Goal: Task Accomplishment & Management: Manage account settings

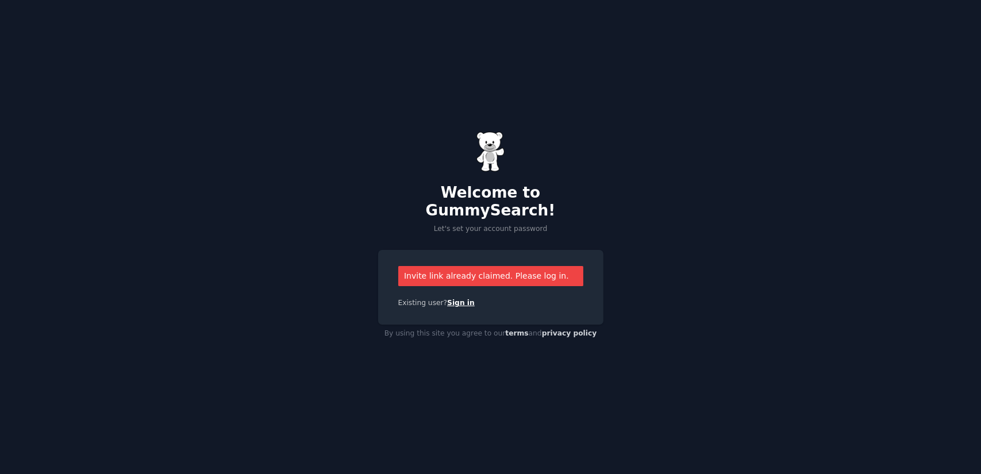
click at [447, 299] on link "Sign in" at bounding box center [461, 303] width 28 height 8
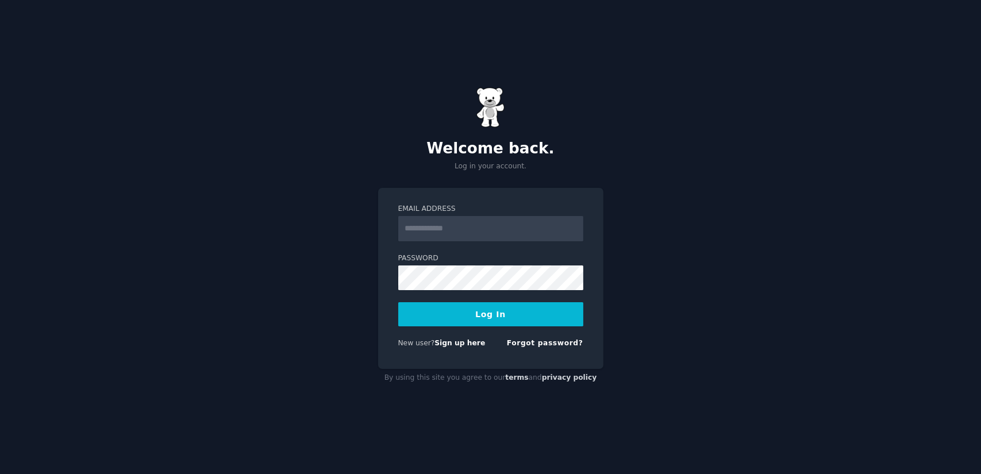
click at [471, 224] on input "Email Address" at bounding box center [490, 228] width 185 height 25
type input "**********"
click at [395, 283] on div "**********" at bounding box center [490, 278] width 225 height 181
click at [480, 314] on button "Log In" at bounding box center [490, 314] width 185 height 24
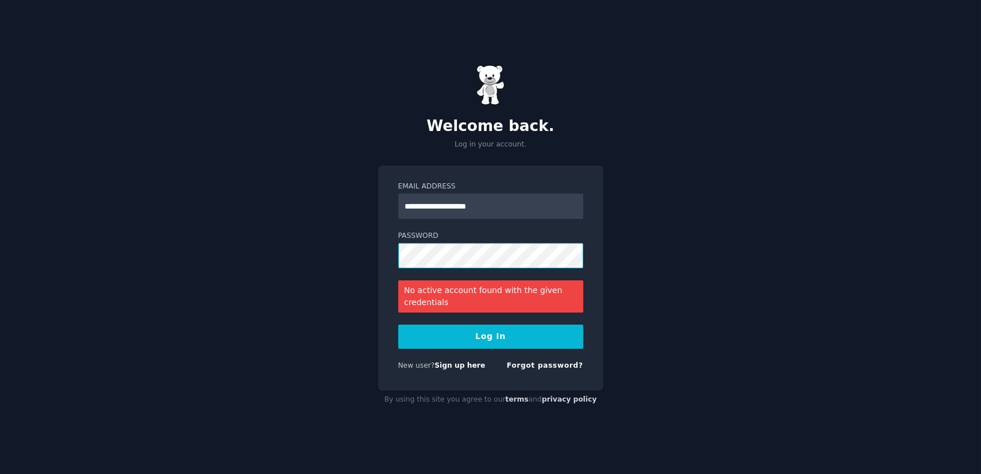
click at [384, 255] on div "**********" at bounding box center [490, 278] width 225 height 225
click at [541, 365] on link "Forgot password?" at bounding box center [545, 366] width 76 height 8
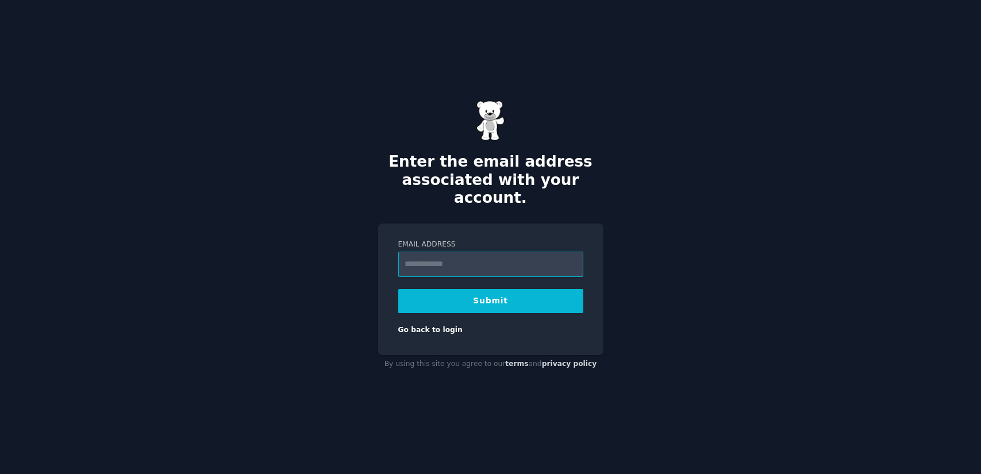
click at [440, 257] on input "Email Address" at bounding box center [490, 264] width 185 height 25
type input "**********"
click at [456, 294] on button "Submit" at bounding box center [490, 301] width 185 height 24
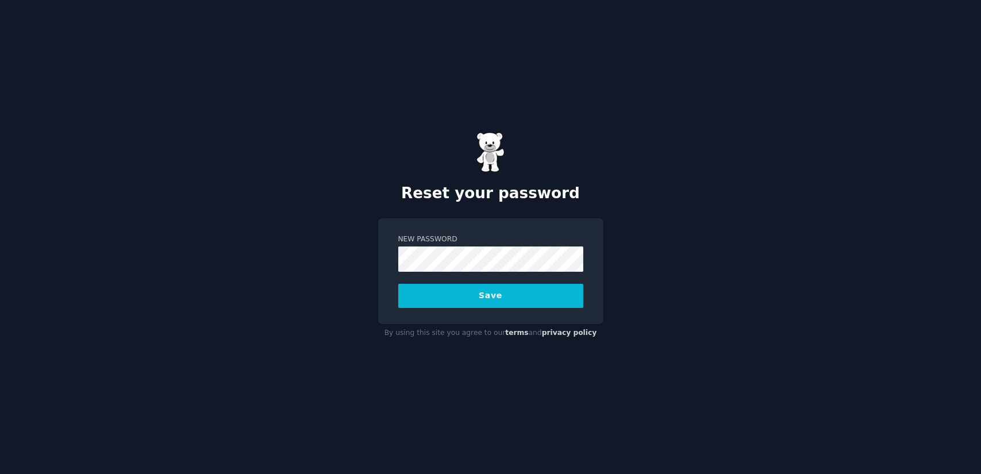
click at [461, 300] on button "Save" at bounding box center [490, 296] width 185 height 24
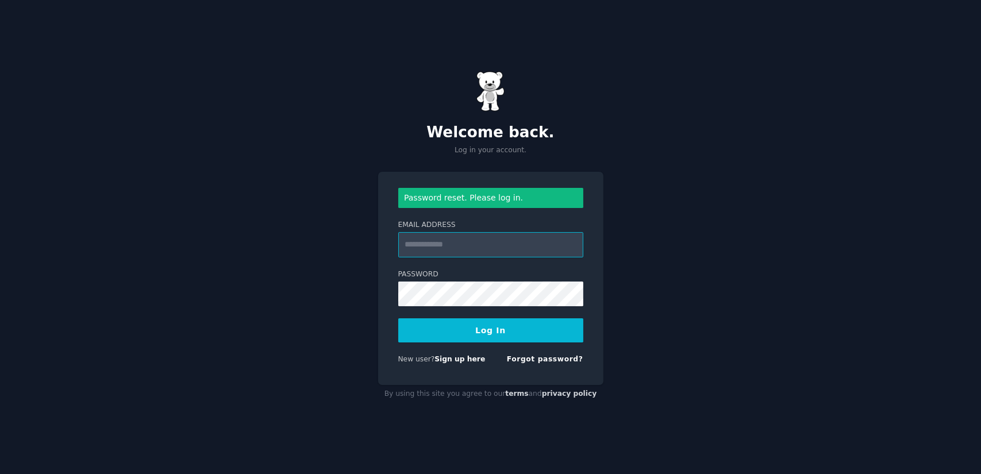
click at [495, 232] on input "Email Address" at bounding box center [490, 244] width 185 height 25
type input "**********"
click at [486, 332] on button "Log In" at bounding box center [490, 331] width 185 height 24
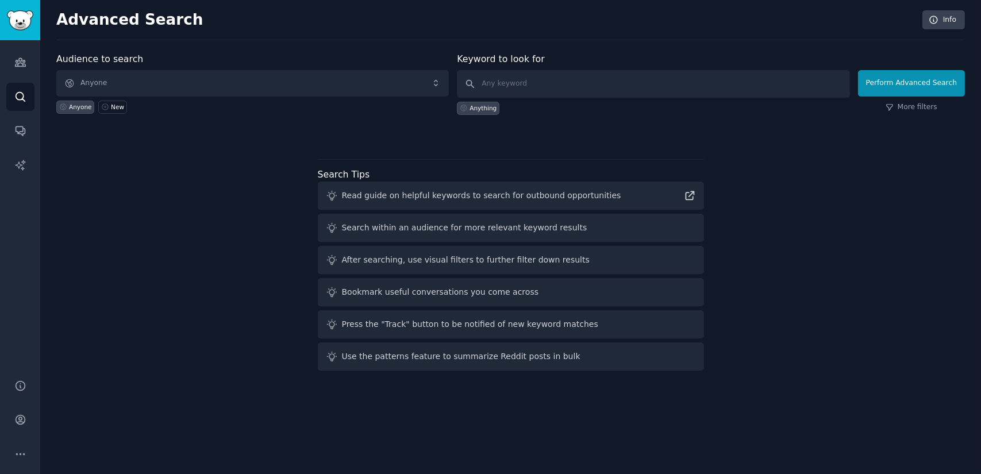
click at [497, 261] on div "After searching, use visual filters to further filter down results" at bounding box center [466, 260] width 248 height 12
drag, startPoint x: 333, startPoint y: 196, endPoint x: 393, endPoint y: 191, distance: 60.0
click at [393, 191] on div "Read guide on helpful keywords to search for outbound opportunities" at bounding box center [511, 196] width 386 height 28
click at [239, 83] on span "Anyone" at bounding box center [252, 83] width 393 height 26
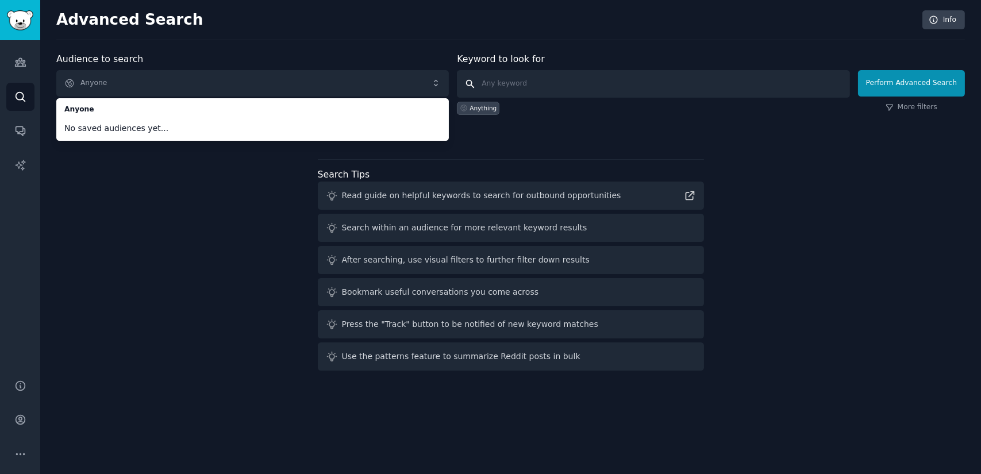
click at [549, 91] on input "text" at bounding box center [653, 84] width 393 height 28
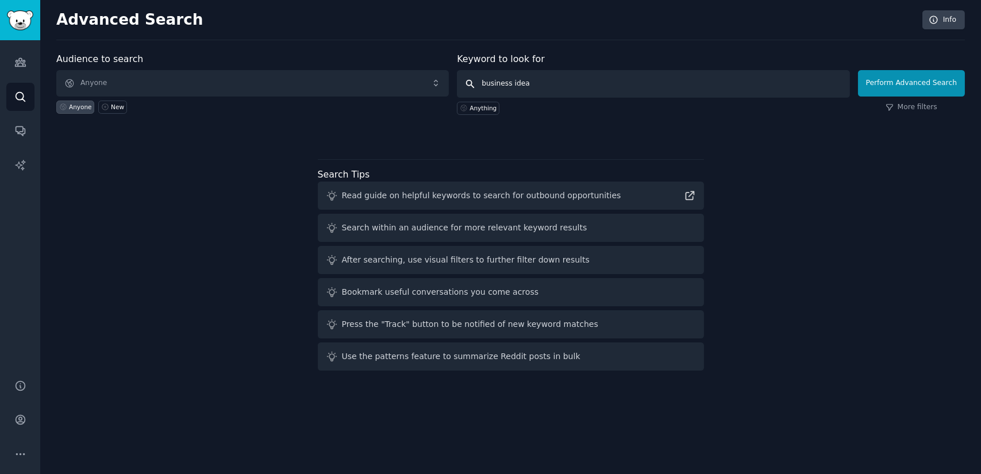
type input "business ideas"
click button "Perform Advanced Search" at bounding box center [911, 83] width 107 height 26
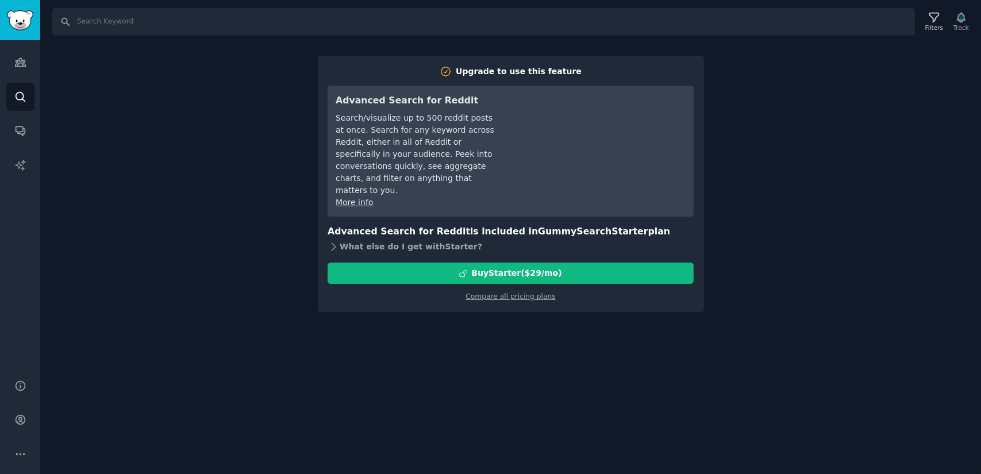
click at [419, 239] on div "What else do I get with Starter ?" at bounding box center [511, 247] width 366 height 16
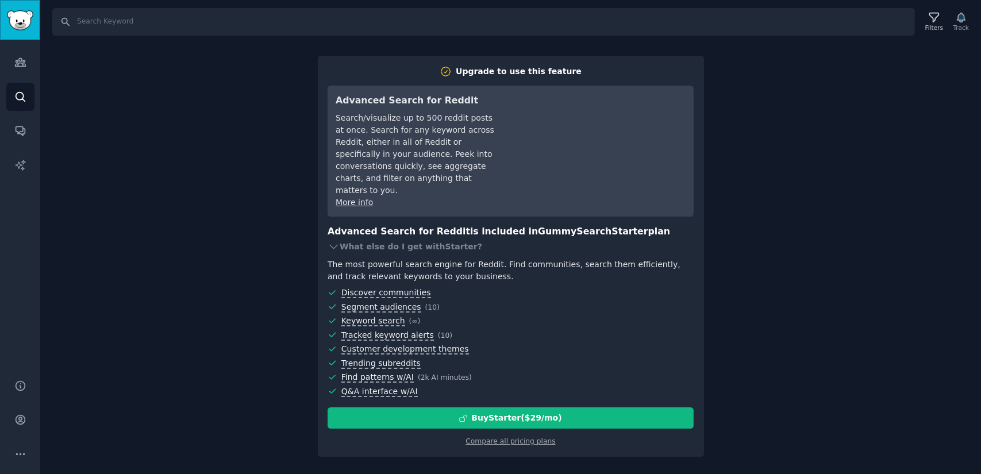
click at [20, 21] on img "Sidebar" at bounding box center [20, 20] width 26 height 20
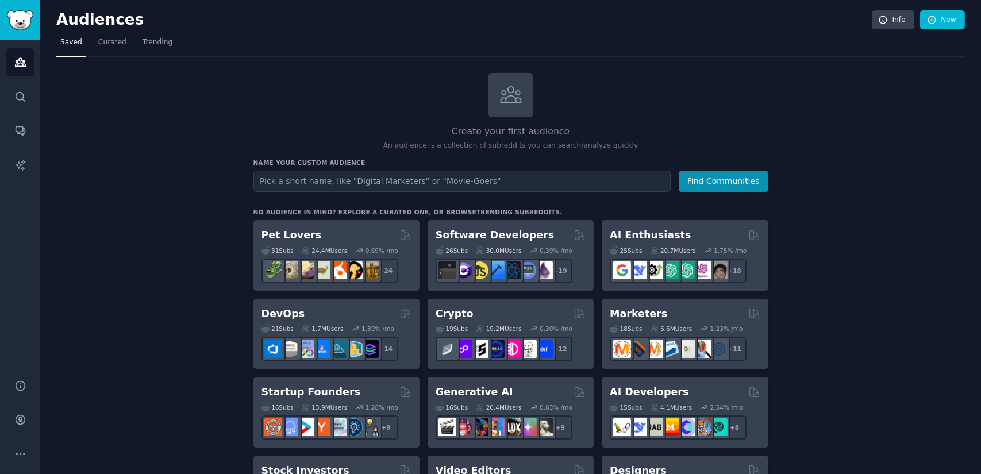
click at [347, 183] on input "text" at bounding box center [462, 181] width 417 height 21
type input "business idea"
click at [679, 171] on button "Find Communities" at bounding box center [724, 181] width 90 height 21
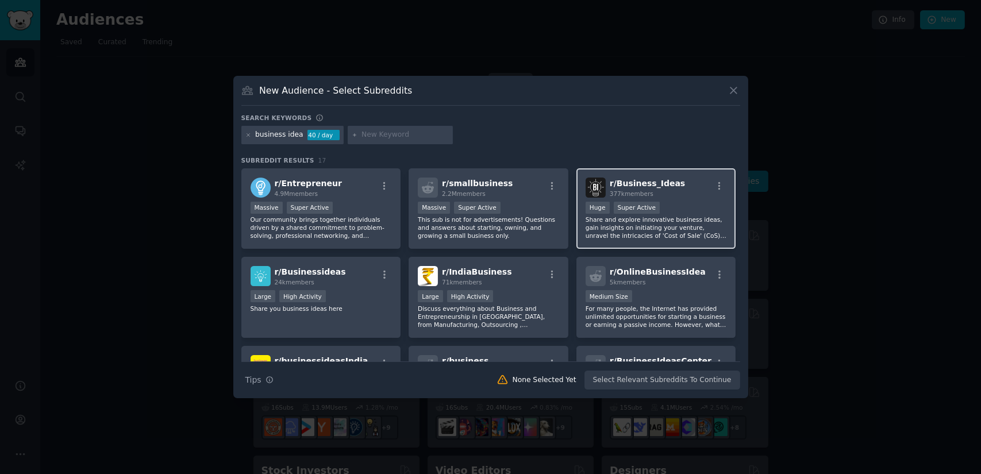
click at [663, 202] on div "Huge Super Active" at bounding box center [656, 209] width 141 height 14
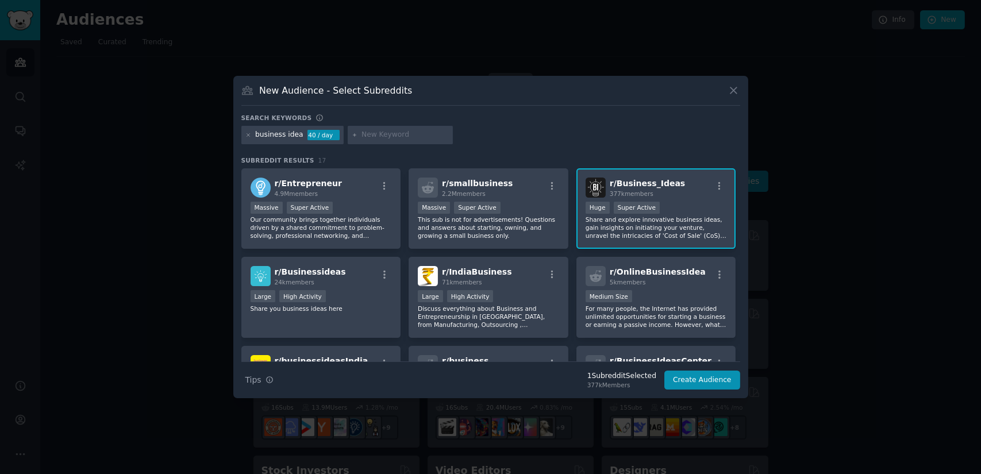
click at [617, 188] on span "r/ Business_Ideas" at bounding box center [647, 183] width 75 height 9
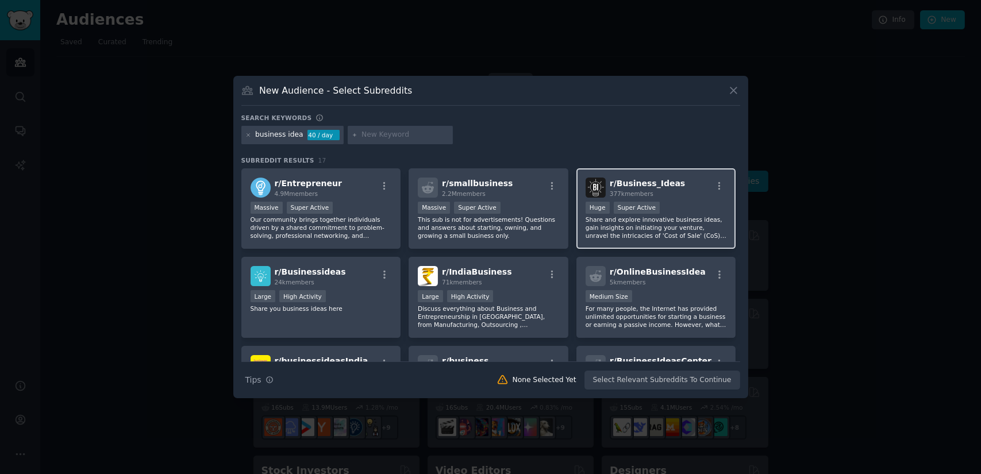
click at [588, 184] on img at bounding box center [596, 188] width 20 height 20
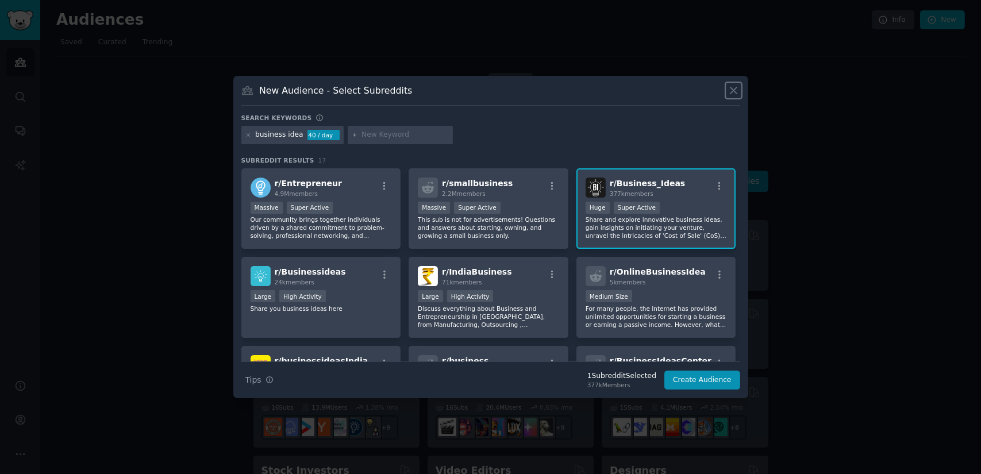
click at [734, 87] on icon at bounding box center [734, 91] width 12 height 12
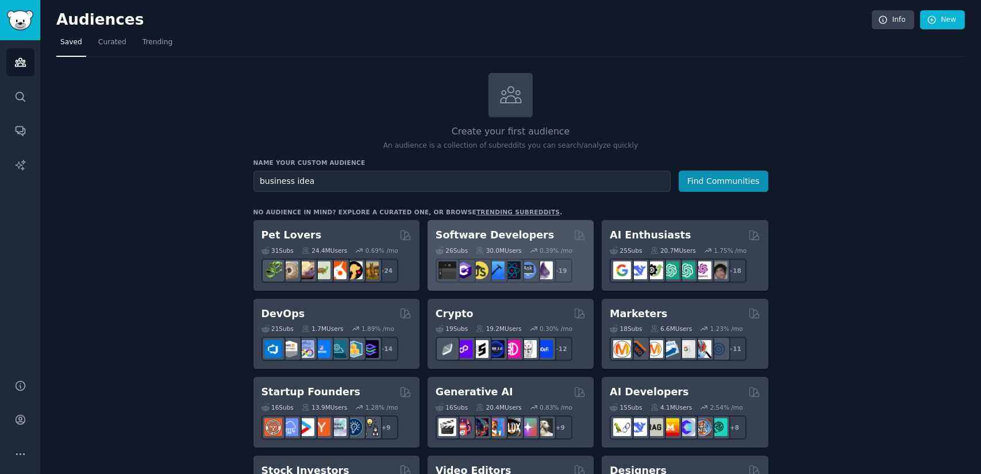
click at [553, 231] on div "Software Developers" at bounding box center [511, 235] width 150 height 14
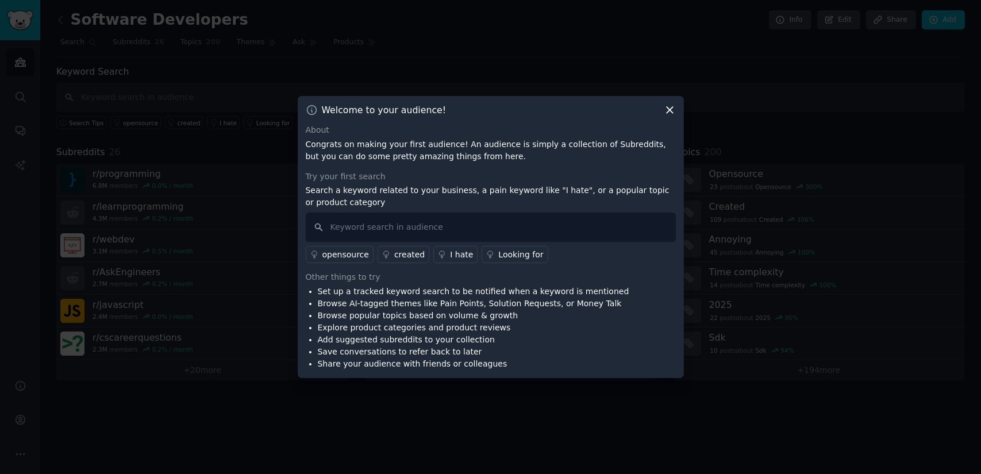
click at [669, 110] on icon at bounding box center [670, 111] width 6 height 6
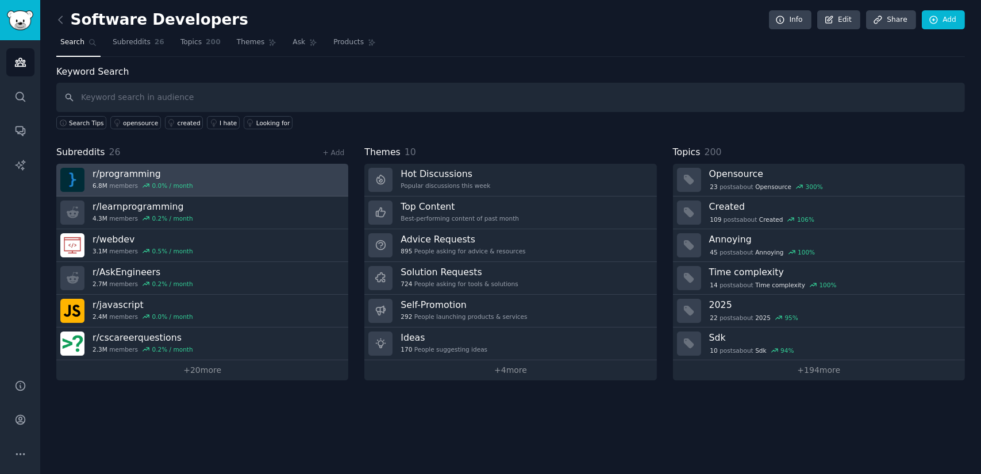
click at [235, 182] on link "r/ programming 6.8M members 0.0 % / month" at bounding box center [202, 180] width 292 height 33
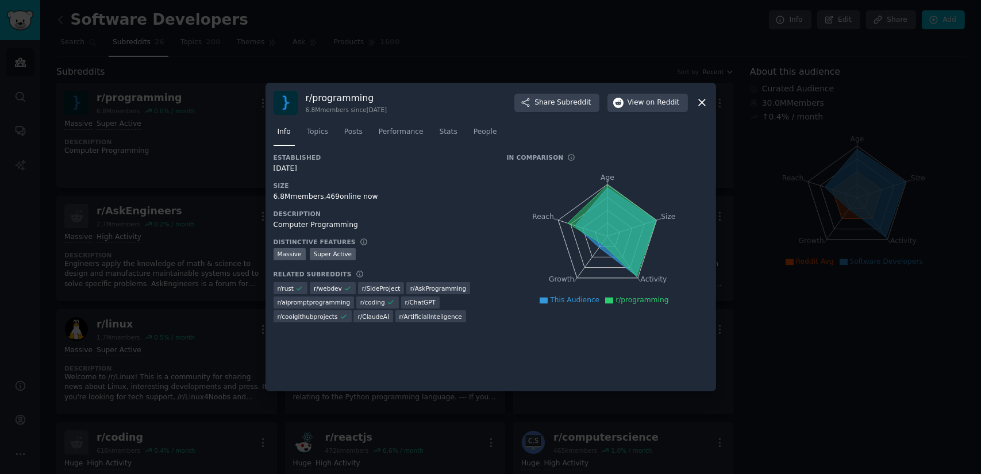
click at [699, 103] on icon at bounding box center [702, 103] width 12 height 12
